Goal: Task Accomplishment & Management: Manage account settings

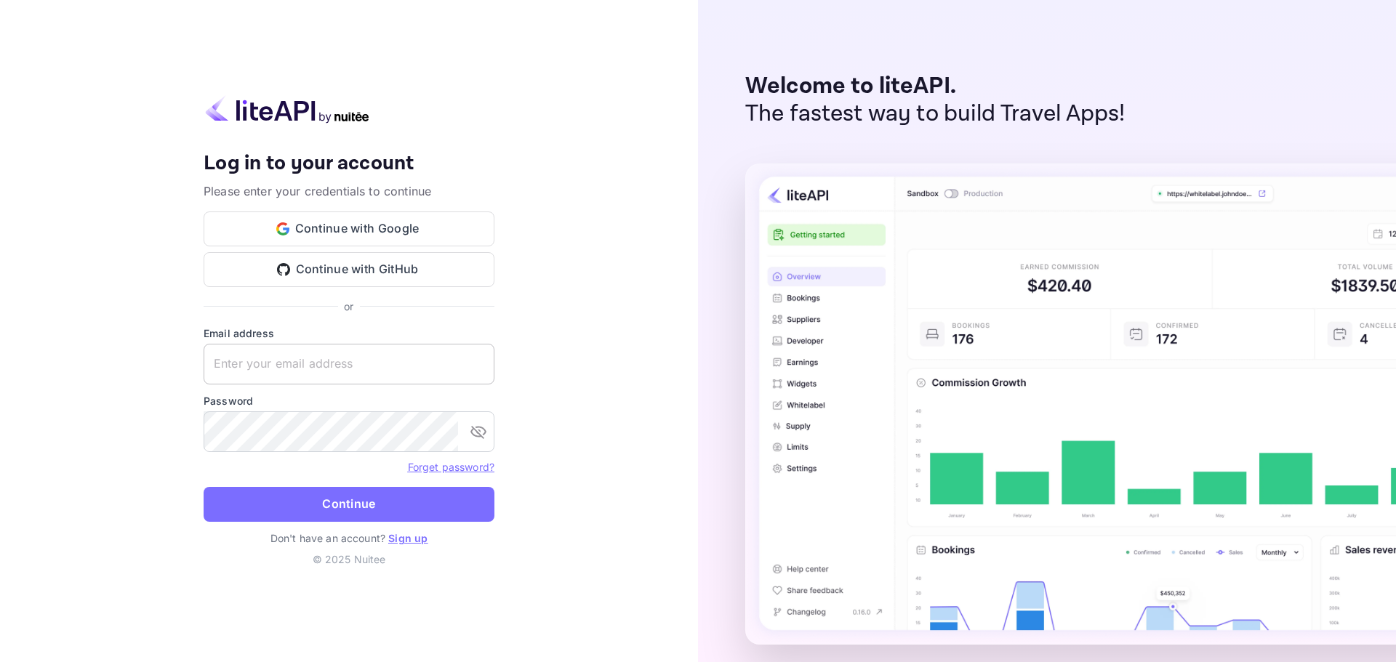
click at [320, 353] on input "text" at bounding box center [349, 364] width 291 height 41
paste input "[EMAIL_ADDRESS][DOMAIN_NAME]"
click at [218, 368] on input "[EMAIL_ADDRESS][DOMAIN_NAME]" at bounding box center [349, 364] width 291 height 41
type input "[EMAIL_ADDRESS][DOMAIN_NAME]"
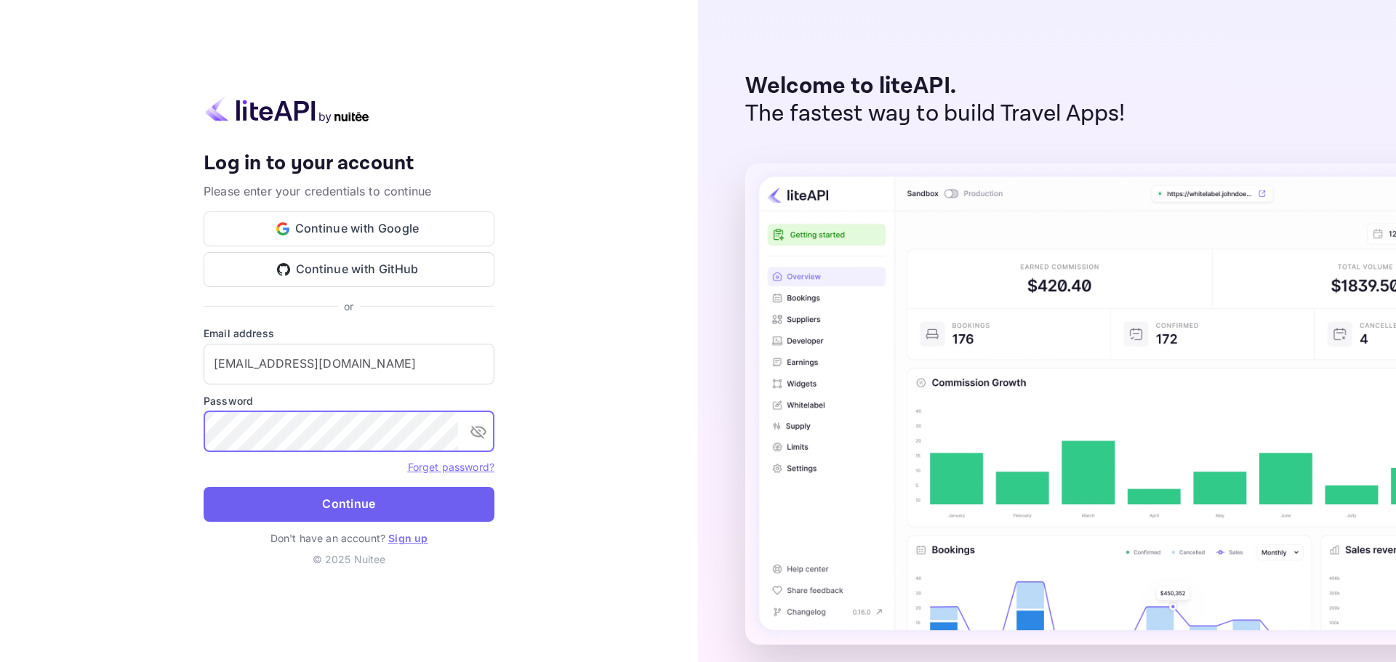
click at [371, 489] on button "Continue" at bounding box center [349, 504] width 291 height 35
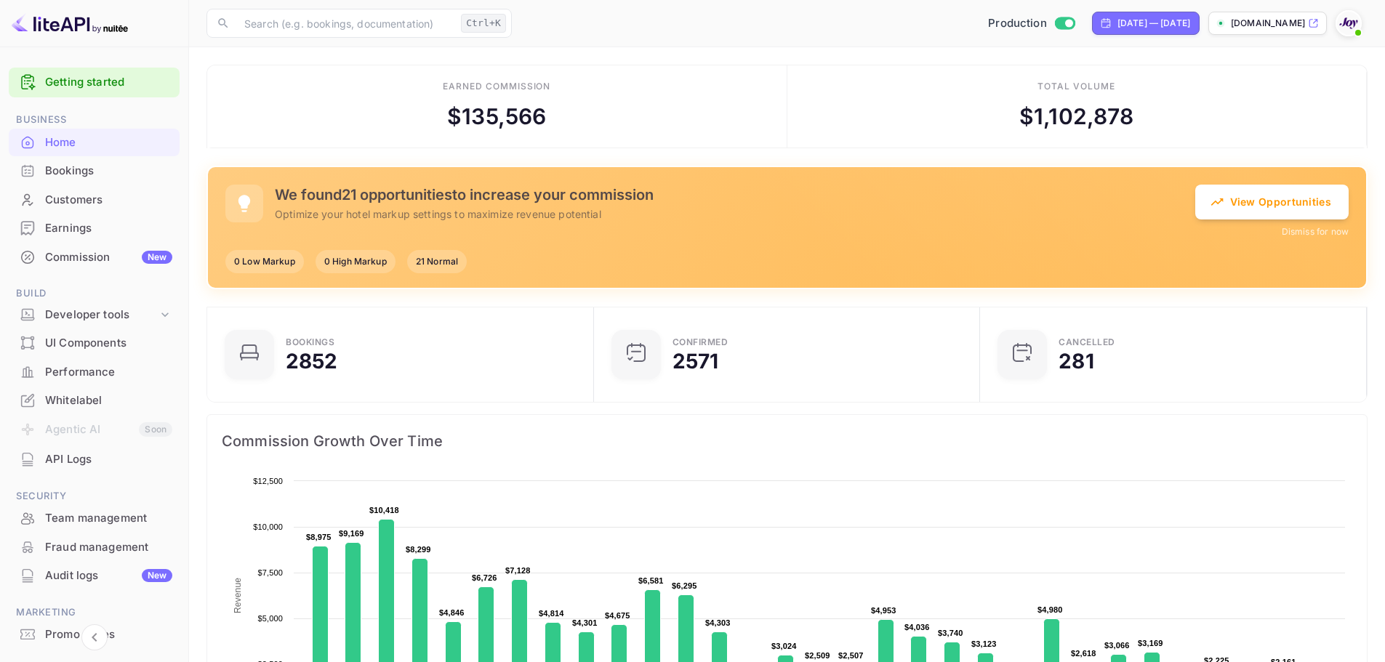
click at [90, 399] on div "Whitelabel" at bounding box center [108, 401] width 127 height 17
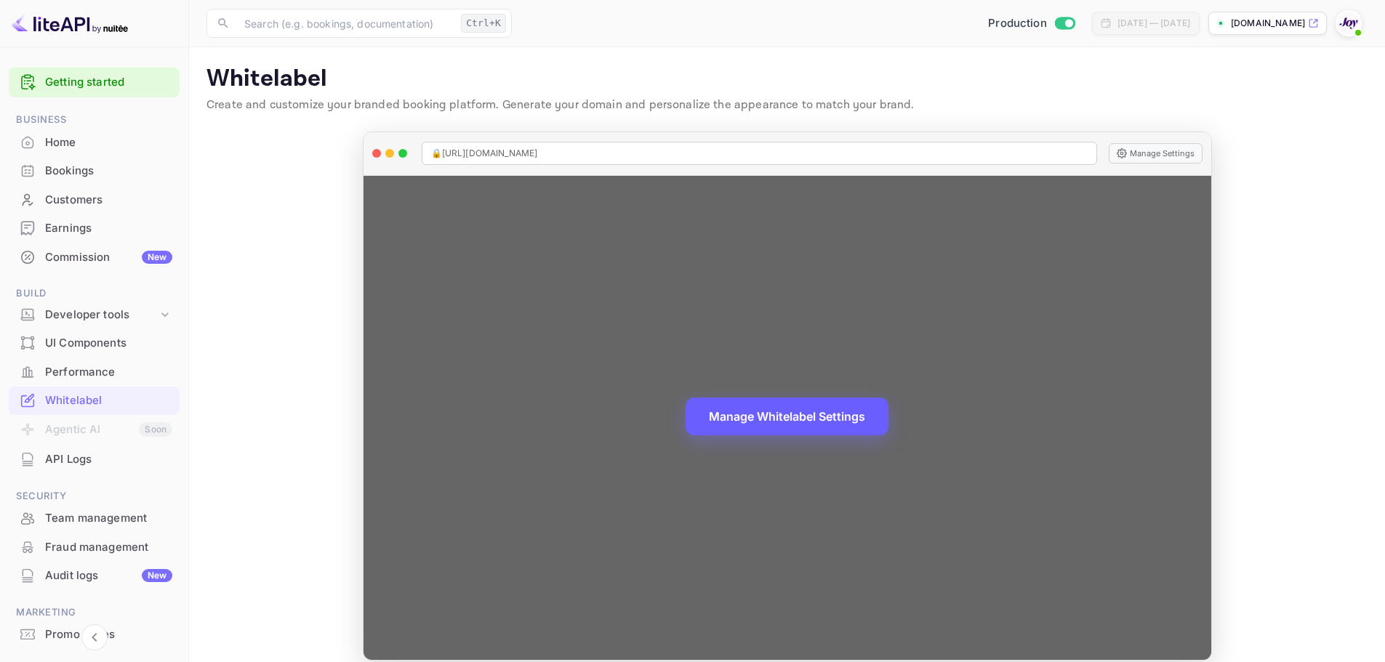
click at [823, 424] on button "Manage Whitelabel Settings" at bounding box center [787, 417] width 203 height 38
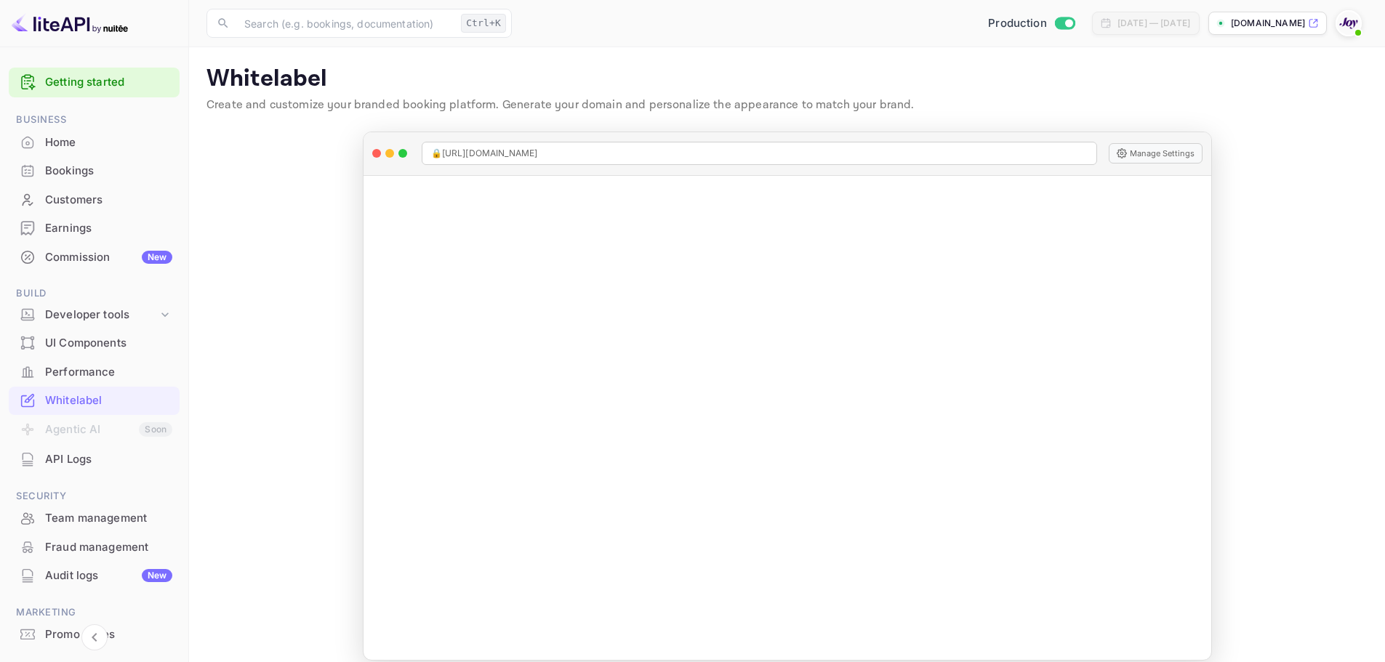
scroll to position [212, 0]
